Goal: Navigation & Orientation: Understand site structure

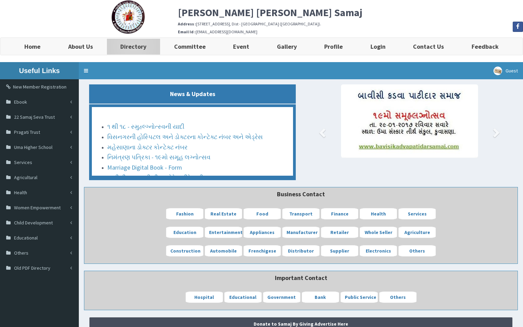
click at [136, 46] on b "Directory" at bounding box center [133, 47] width 26 height 8
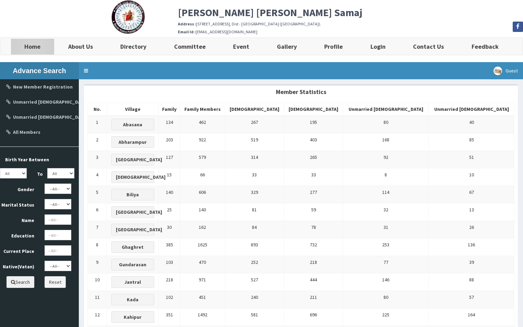
click at [36, 45] on b "Home" at bounding box center [32, 47] width 16 height 8
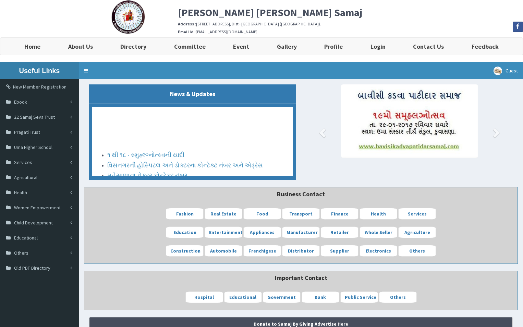
click at [424, 145] on img at bounding box center [409, 120] width 137 height 73
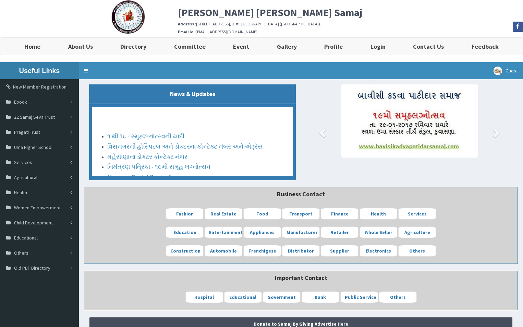
click at [412, 147] on img at bounding box center [409, 120] width 137 height 73
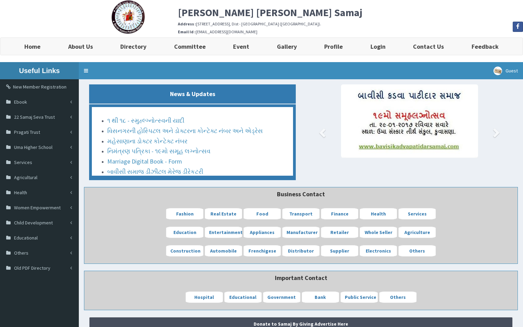
click at [393, 147] on img at bounding box center [409, 120] width 137 height 73
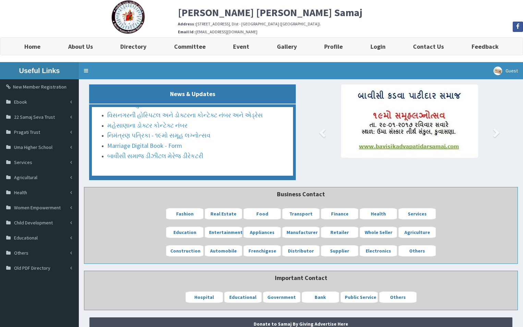
click at [384, 147] on img at bounding box center [409, 120] width 137 height 73
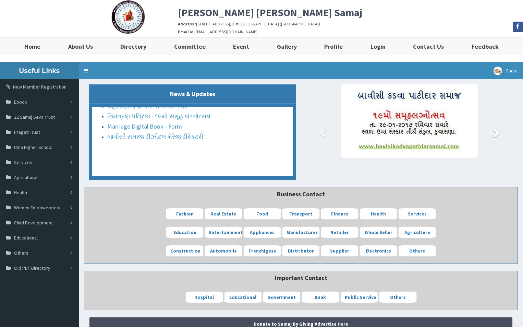
click at [495, 134] on span at bounding box center [496, 132] width 10 height 10
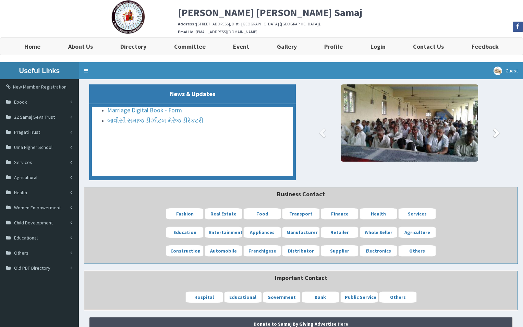
click at [496, 136] on span at bounding box center [496, 132] width 10 height 10
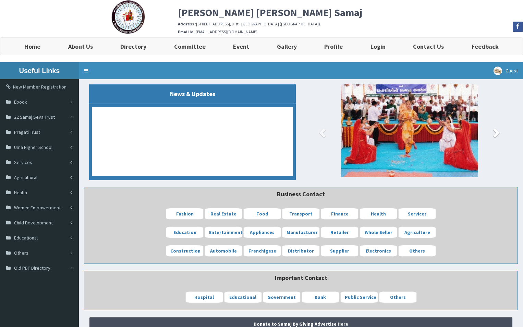
click at [496, 136] on span at bounding box center [496, 132] width 10 height 10
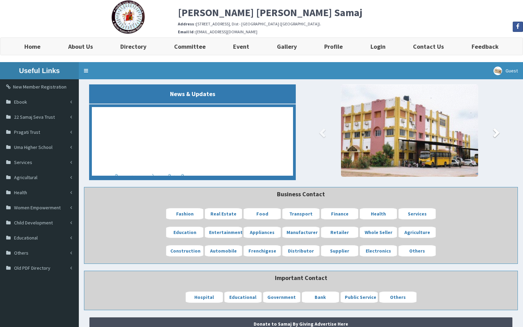
click at [496, 136] on span at bounding box center [496, 132] width 10 height 10
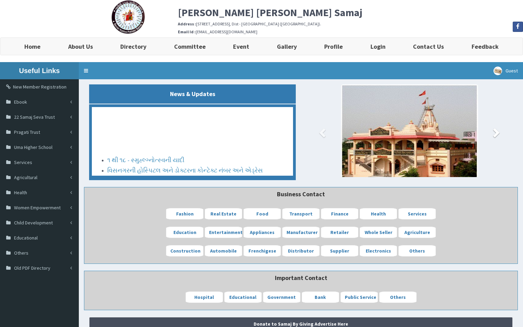
click at [496, 136] on span at bounding box center [496, 132] width 10 height 10
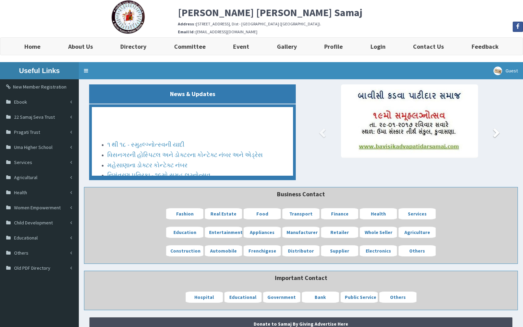
click at [497, 135] on span at bounding box center [496, 132] width 10 height 10
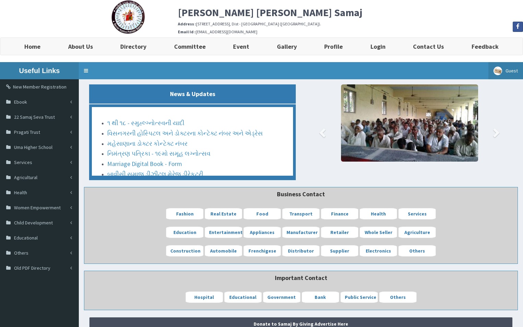
click at [514, 72] on span "Guest" at bounding box center [512, 71] width 12 height 6
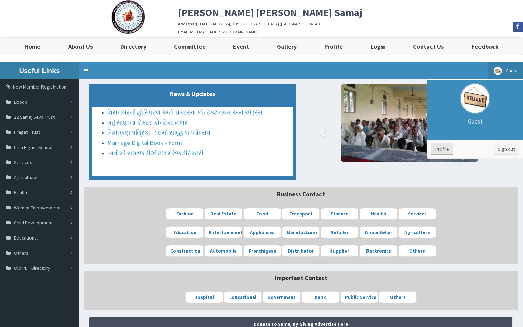
click at [451, 151] on link "Profile" at bounding box center [442, 149] width 23 height 12
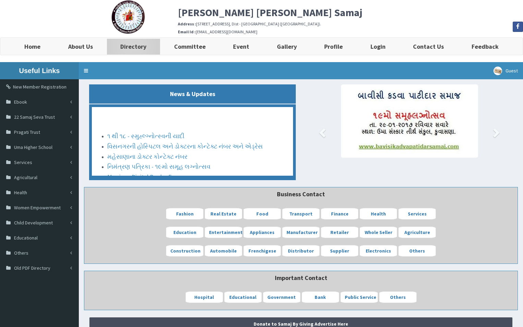
click at [132, 48] on b "Directory" at bounding box center [133, 47] width 26 height 8
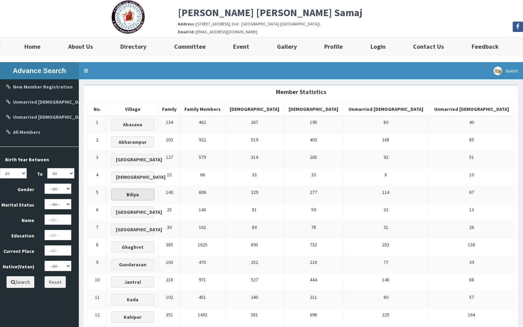
click at [139, 197] on b "Biliya" at bounding box center [133, 194] width 12 height 6
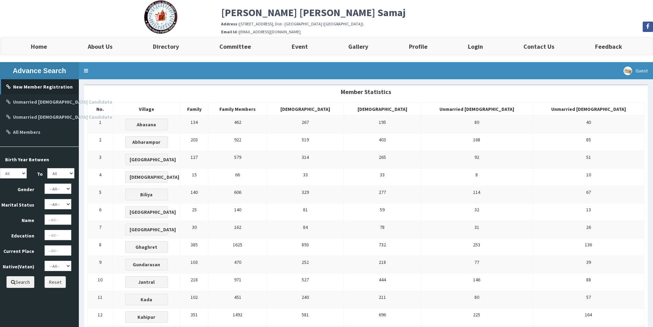
click at [46, 87] on b "New Member Registration" at bounding box center [43, 87] width 60 height 6
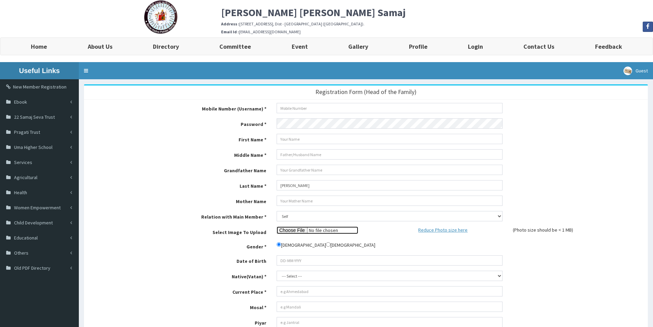
click at [288, 231] on input "file" at bounding box center [318, 230] width 82 height 8
click at [55, 87] on link "New Member Registration" at bounding box center [39, 86] width 79 height 15
click at [45, 117] on span "22 Samaj Seva Trust" at bounding box center [34, 117] width 41 height 6
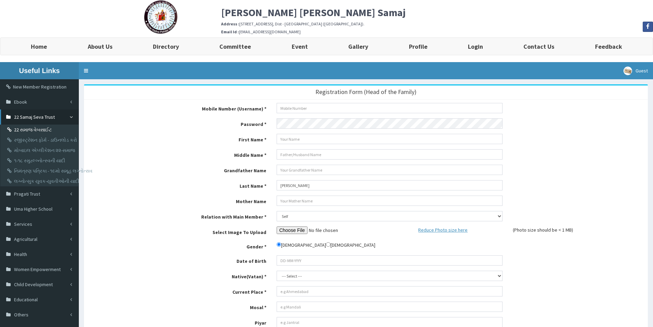
click at [36, 128] on link "22 સમાજ વેબસાઈટ" at bounding box center [40, 130] width 76 height 10
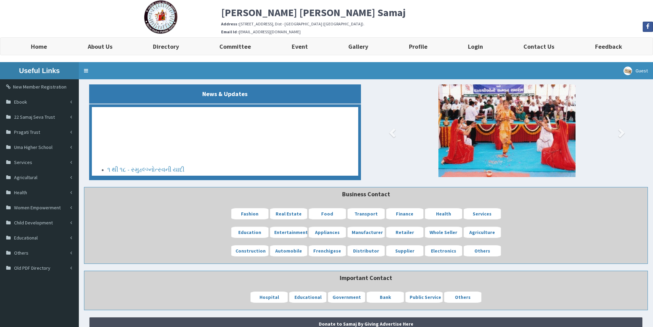
scroll to position [46, 0]
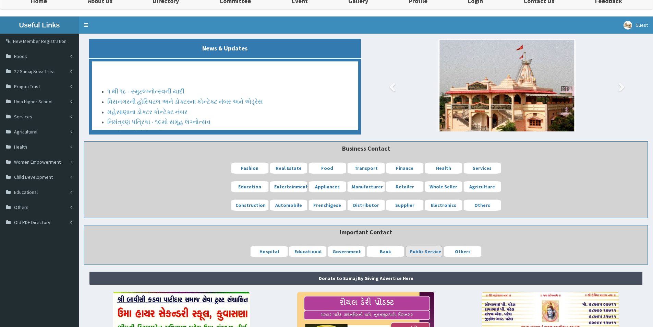
click at [429, 249] on b "Public Service" at bounding box center [426, 251] width 32 height 6
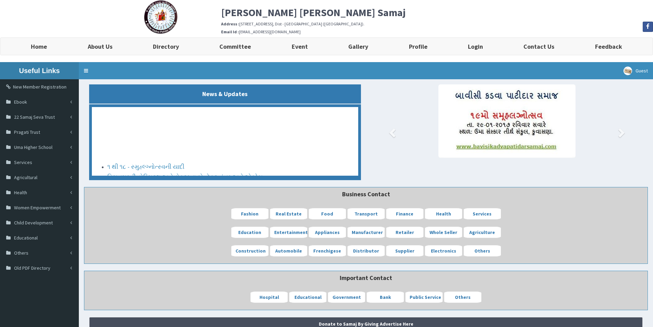
scroll to position [46, 0]
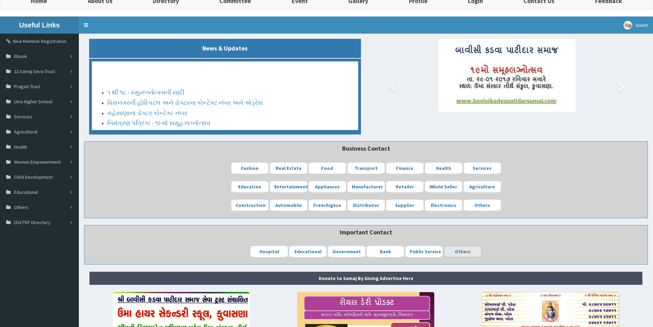
click at [462, 252] on b "Others" at bounding box center [463, 251] width 16 height 6
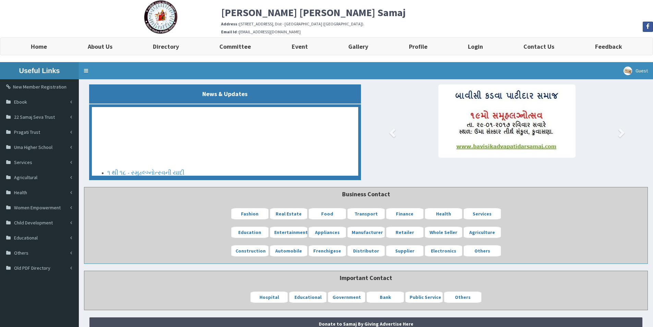
scroll to position [46, 0]
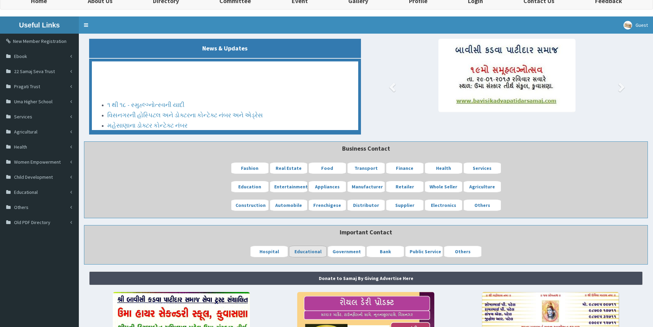
click at [313, 251] on b "Educational" at bounding box center [308, 251] width 27 height 6
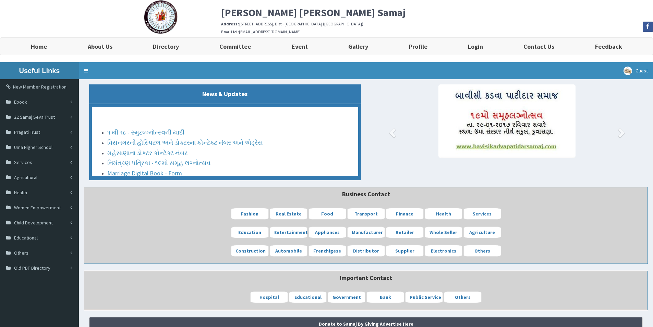
scroll to position [46, 0]
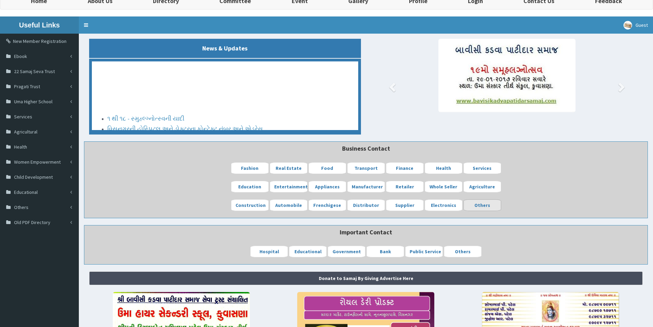
click at [480, 207] on b "Others" at bounding box center [483, 205] width 16 height 6
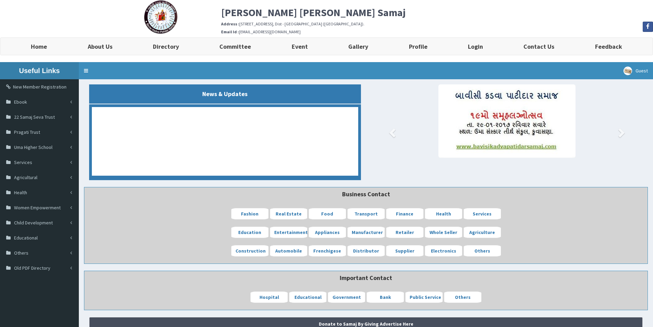
scroll to position [46, 0]
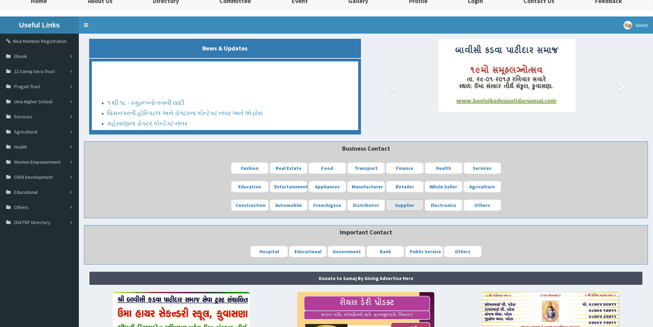
click at [394, 207] on link "Supplier" at bounding box center [405, 205] width 38 height 12
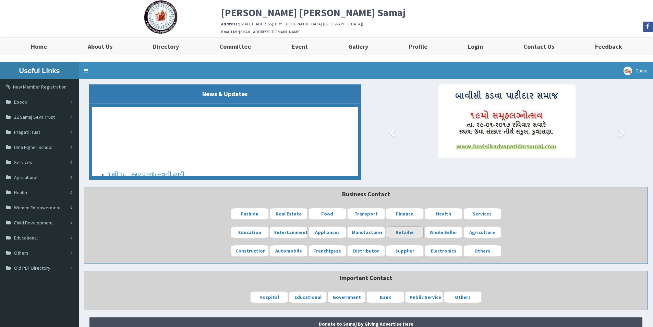
scroll to position [46, 0]
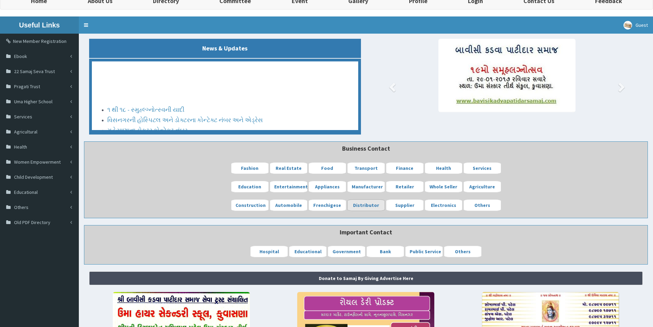
click at [369, 207] on b "Distributor" at bounding box center [366, 205] width 26 height 6
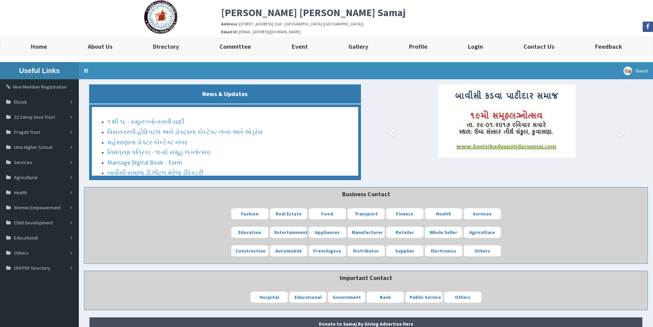
scroll to position [46, 0]
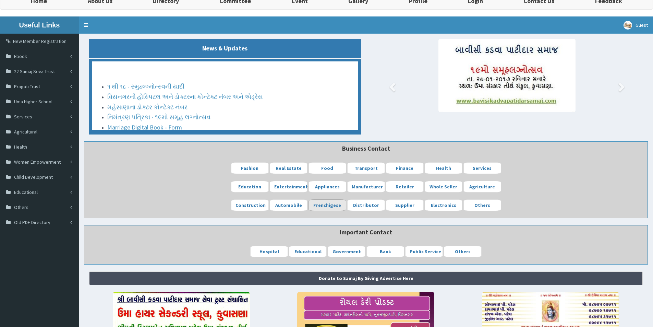
click at [337, 204] on b "Frenchigese" at bounding box center [328, 205] width 28 height 6
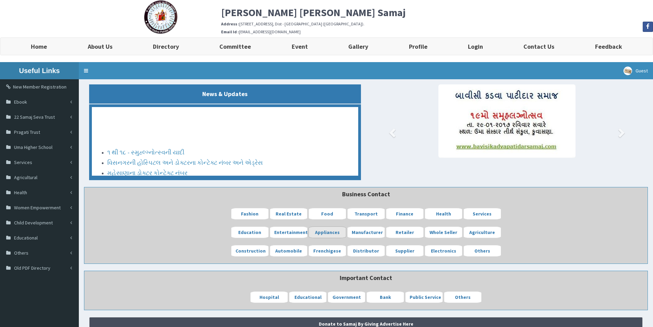
scroll to position [46, 0]
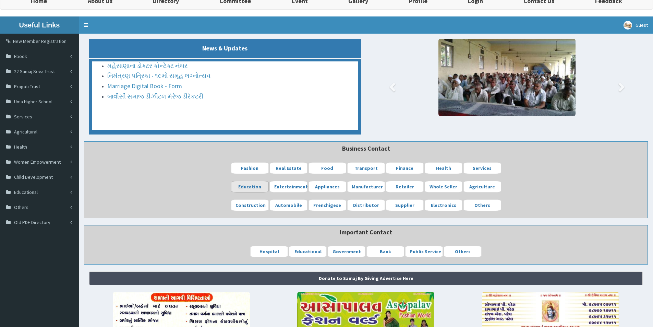
click at [248, 186] on b "Education" at bounding box center [249, 187] width 23 height 6
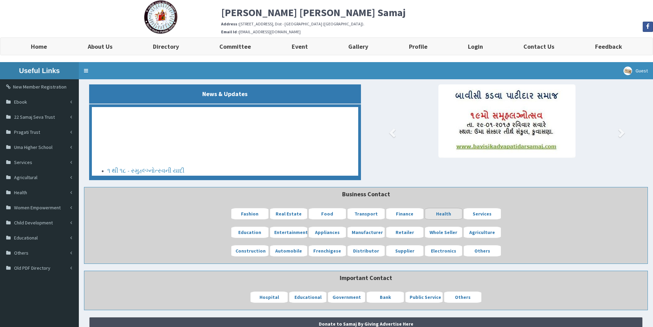
scroll to position [46, 0]
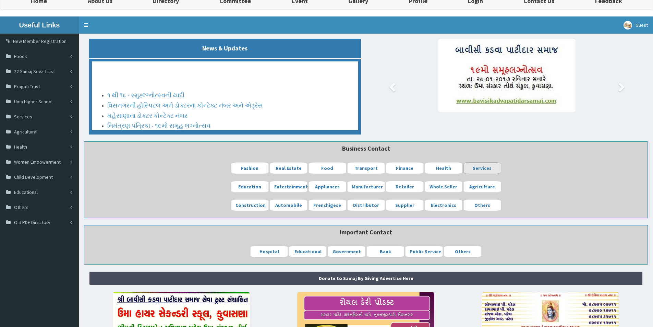
click at [484, 167] on b "Services" at bounding box center [482, 168] width 19 height 6
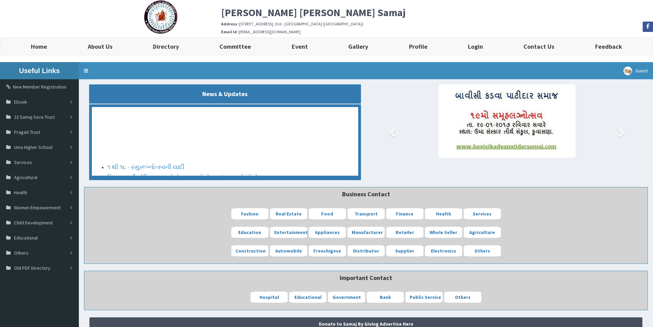
scroll to position [46, 0]
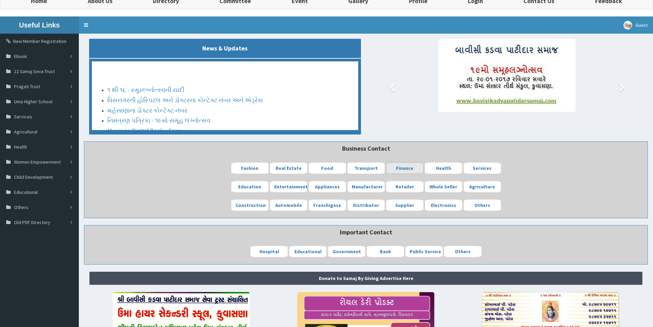
click at [412, 169] on b "Finance" at bounding box center [404, 168] width 17 height 6
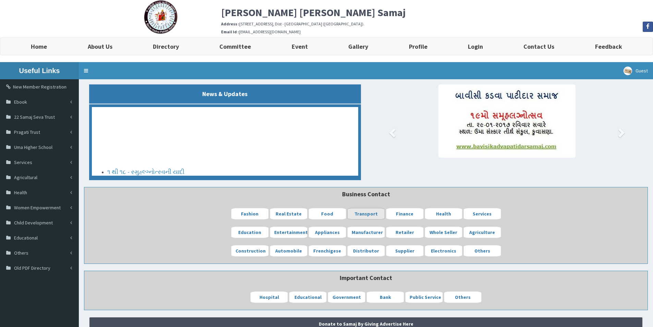
scroll to position [46, 0]
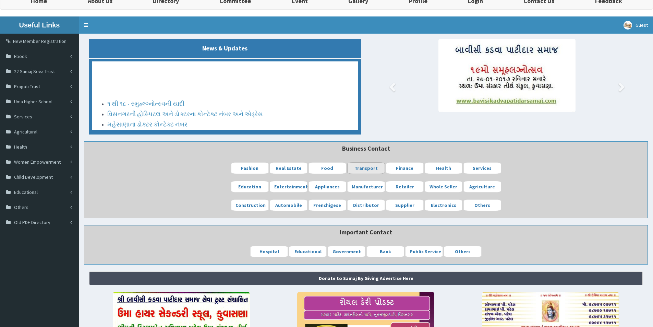
click at [377, 167] on link "Transport" at bounding box center [366, 168] width 38 height 12
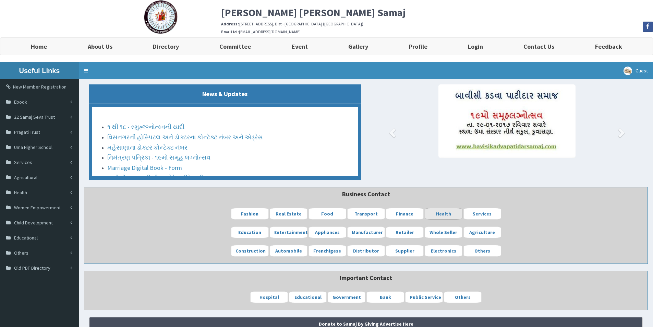
scroll to position [46, 0]
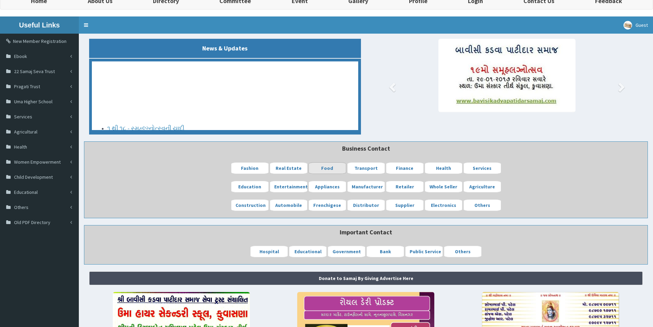
click at [327, 169] on b "Food" at bounding box center [327, 168] width 12 height 6
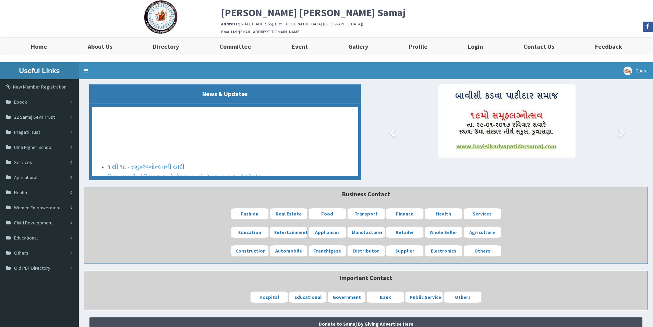
scroll to position [46, 0]
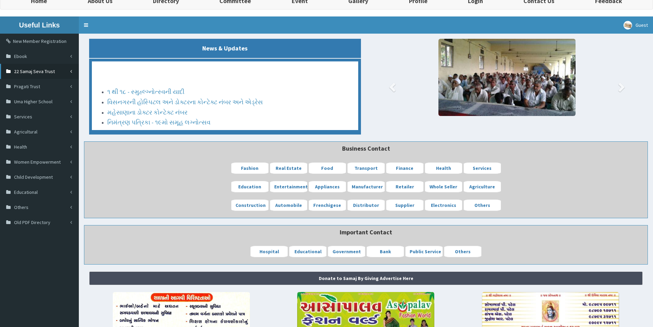
click at [72, 72] on link "22 Samaj Seva Trust" at bounding box center [39, 71] width 79 height 15
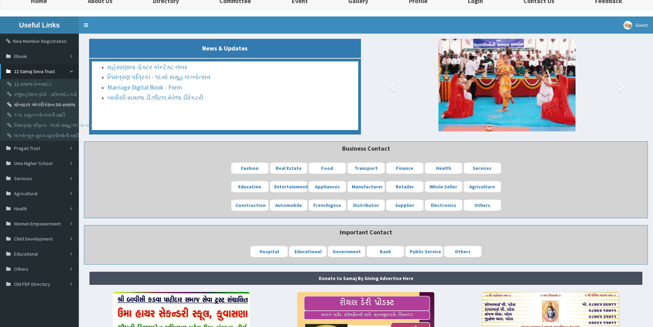
click at [32, 105] on link "મોબાઇલ એપ્લીકેશન ૨૨-સમાજ" at bounding box center [40, 104] width 76 height 10
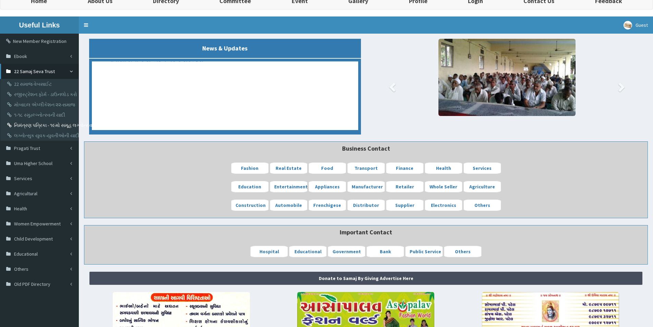
click at [48, 124] on link "નિમંત્રણ પત્રિકા - ૧૯મો સમૂહ લગ્નોત્સવ" at bounding box center [40, 125] width 76 height 10
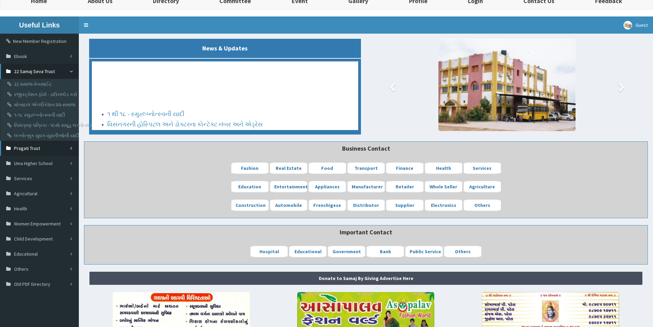
click at [70, 147] on link "Pragati Trust" at bounding box center [39, 148] width 79 height 15
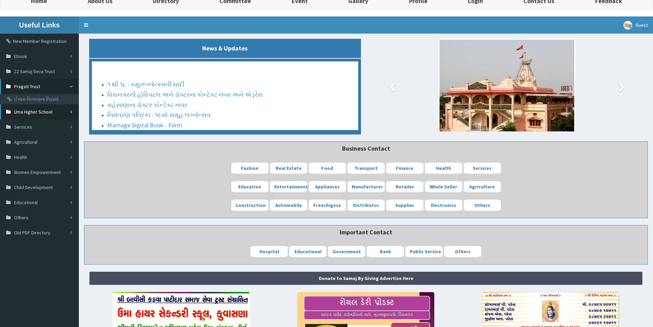
click at [72, 112] on link "Uma Higher School" at bounding box center [39, 111] width 79 height 15
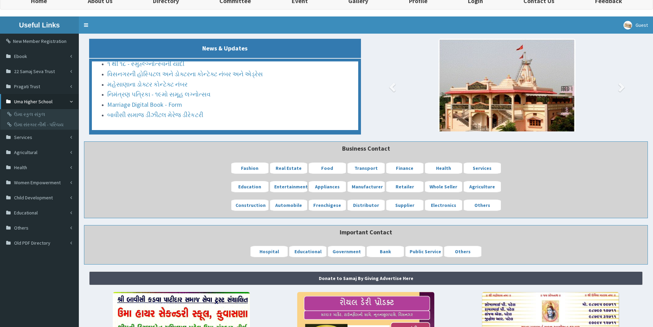
click at [70, 103] on link "Uma Higher School" at bounding box center [39, 101] width 79 height 15
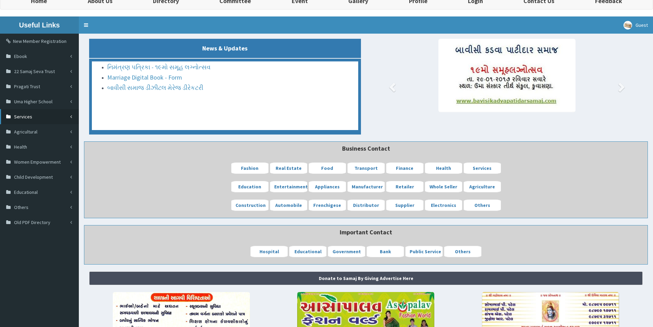
click at [71, 118] on icon at bounding box center [71, 116] width 2 height 5
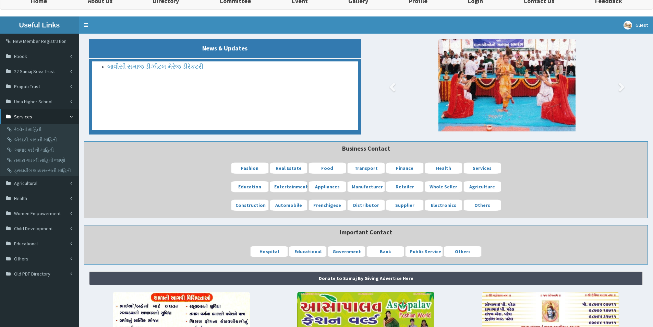
click at [72, 116] on icon at bounding box center [71, 117] width 5 height 2
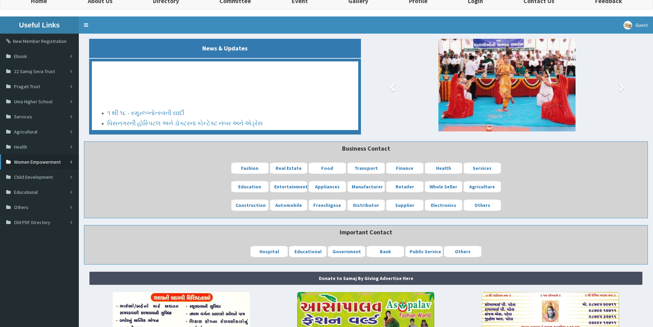
click at [70, 161] on icon at bounding box center [71, 162] width 2 height 5
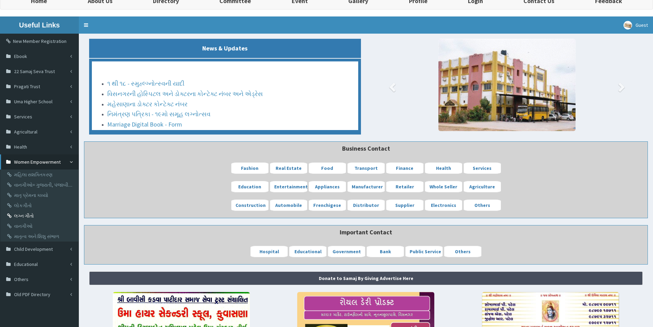
click at [32, 214] on link "લગ્ન ગીતો" at bounding box center [40, 216] width 76 height 10
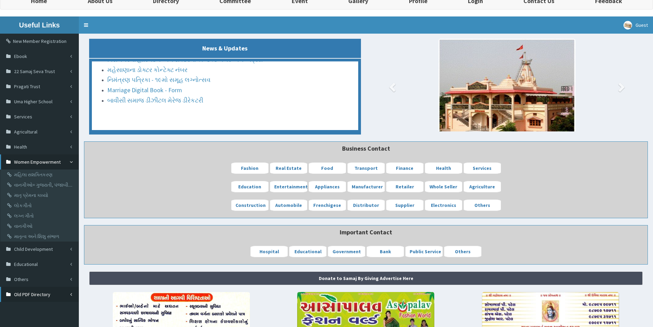
click at [71, 296] on icon at bounding box center [71, 294] width 2 height 5
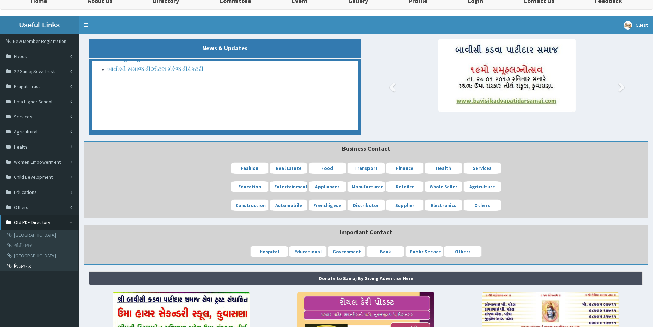
click at [32, 265] on link "વિસનગર" at bounding box center [40, 266] width 76 height 10
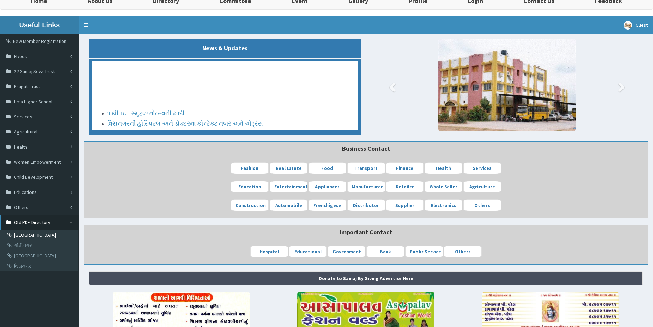
click at [28, 236] on link "[GEOGRAPHIC_DATA]" at bounding box center [40, 235] width 76 height 10
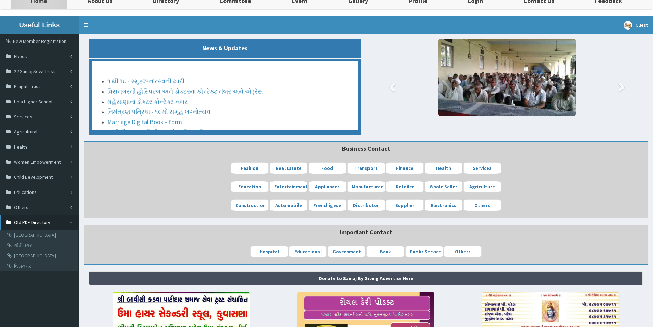
click at [39, 2] on b "Home" at bounding box center [39, 1] width 16 height 8
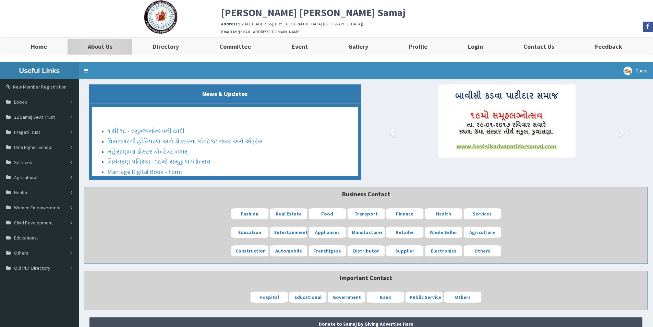
click at [96, 49] on b "About Us" at bounding box center [100, 47] width 25 height 8
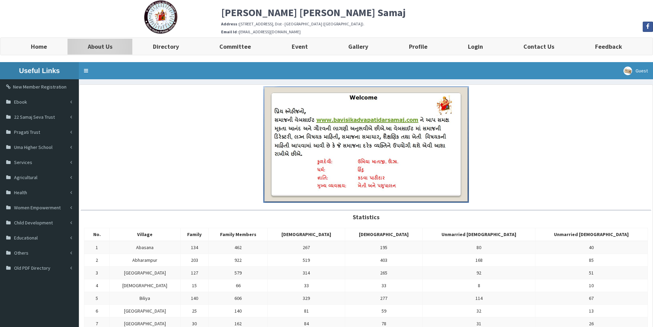
click at [114, 48] on link "About Us" at bounding box center [99, 46] width 65 height 17
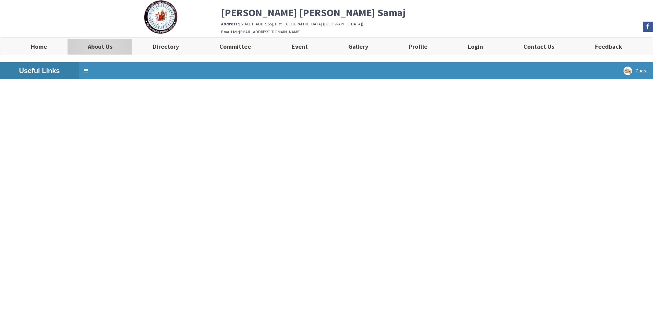
click at [103, 49] on b "About Us" at bounding box center [100, 47] width 25 height 8
click at [103, 47] on b "About Us" at bounding box center [101, 47] width 25 height 8
click at [87, 68] on link "Toggle navigation" at bounding box center [86, 70] width 14 height 17
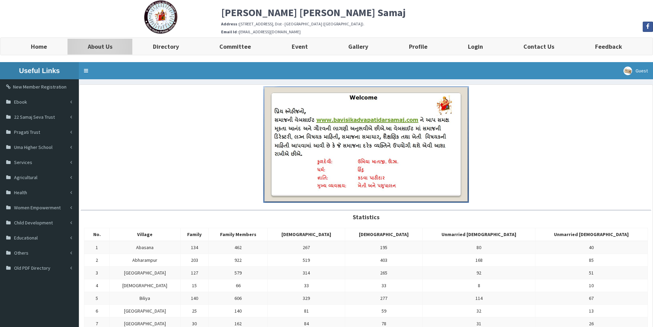
click at [105, 47] on b "About Us" at bounding box center [100, 47] width 25 height 8
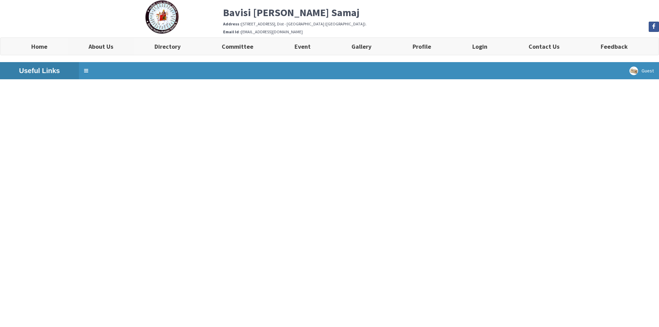
click at [105, 47] on b "About Us" at bounding box center [101, 47] width 25 height 8
click at [53, 47] on link "Home" at bounding box center [39, 46] width 57 height 17
click at [104, 43] on b "About Us" at bounding box center [101, 47] width 25 height 8
click at [167, 43] on b "Directory" at bounding box center [167, 47] width 26 height 8
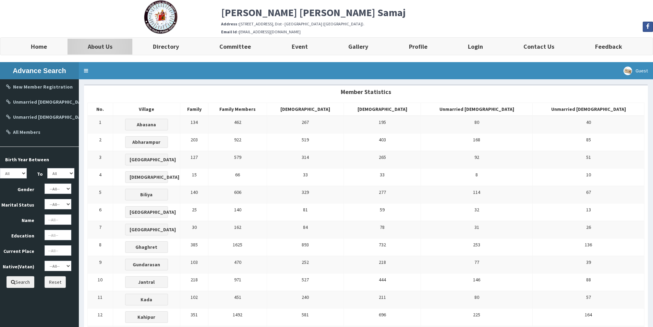
click at [104, 48] on b "About Us" at bounding box center [100, 47] width 25 height 8
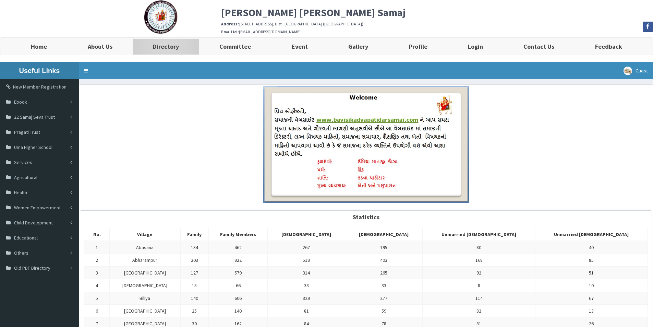
click at [173, 47] on b "Directory" at bounding box center [166, 47] width 26 height 8
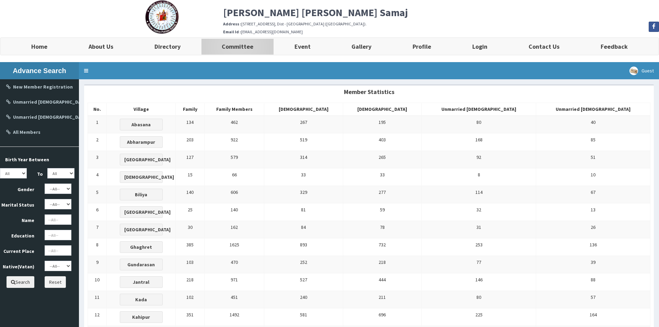
click at [236, 47] on b "Committee" at bounding box center [238, 47] width 32 height 8
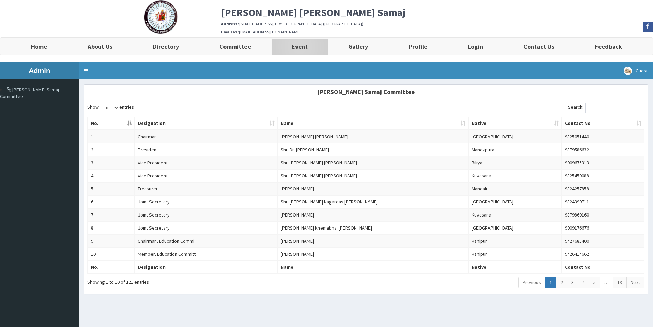
click at [294, 47] on b "Event" at bounding box center [300, 47] width 16 height 8
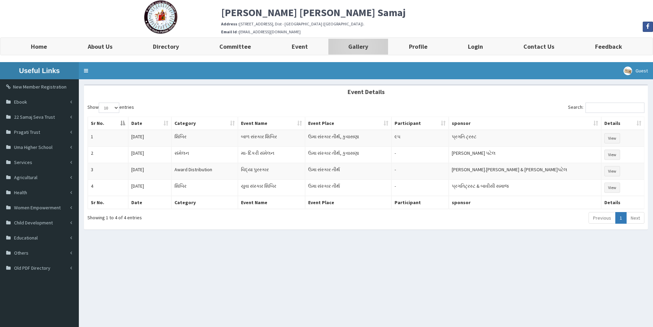
click at [357, 47] on b "Gallery" at bounding box center [359, 47] width 20 height 8
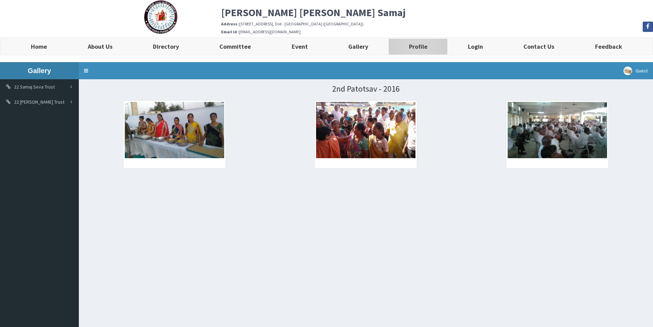
click at [419, 48] on b "Profile" at bounding box center [418, 47] width 19 height 8
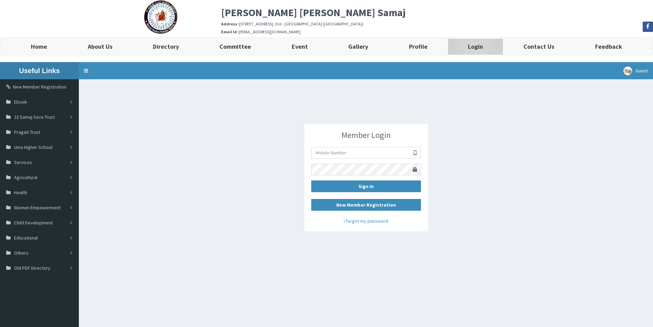
click at [480, 47] on b "Login" at bounding box center [475, 47] width 15 height 8
click at [546, 43] on b "Contact Us" at bounding box center [539, 47] width 31 height 8
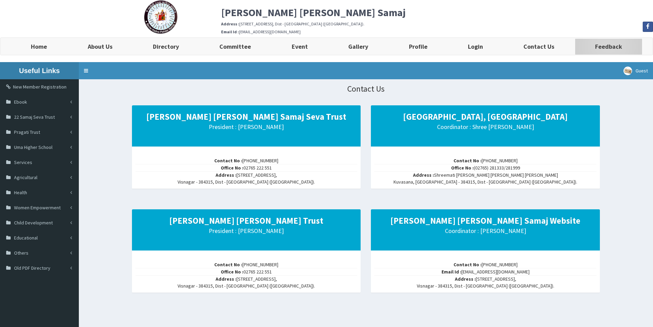
click at [616, 48] on b "Feedback" at bounding box center [609, 47] width 27 height 8
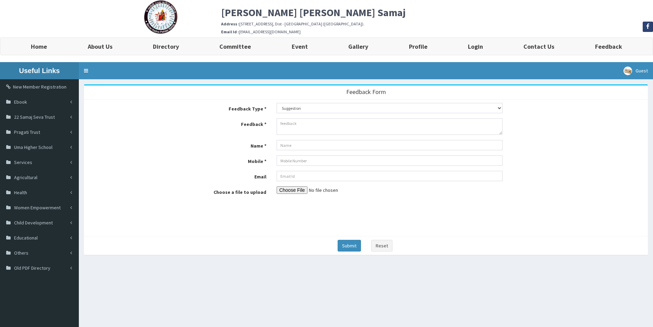
click at [650, 26] on span at bounding box center [649, 27] width 10 height 10
